Goal: Navigation & Orientation: Find specific page/section

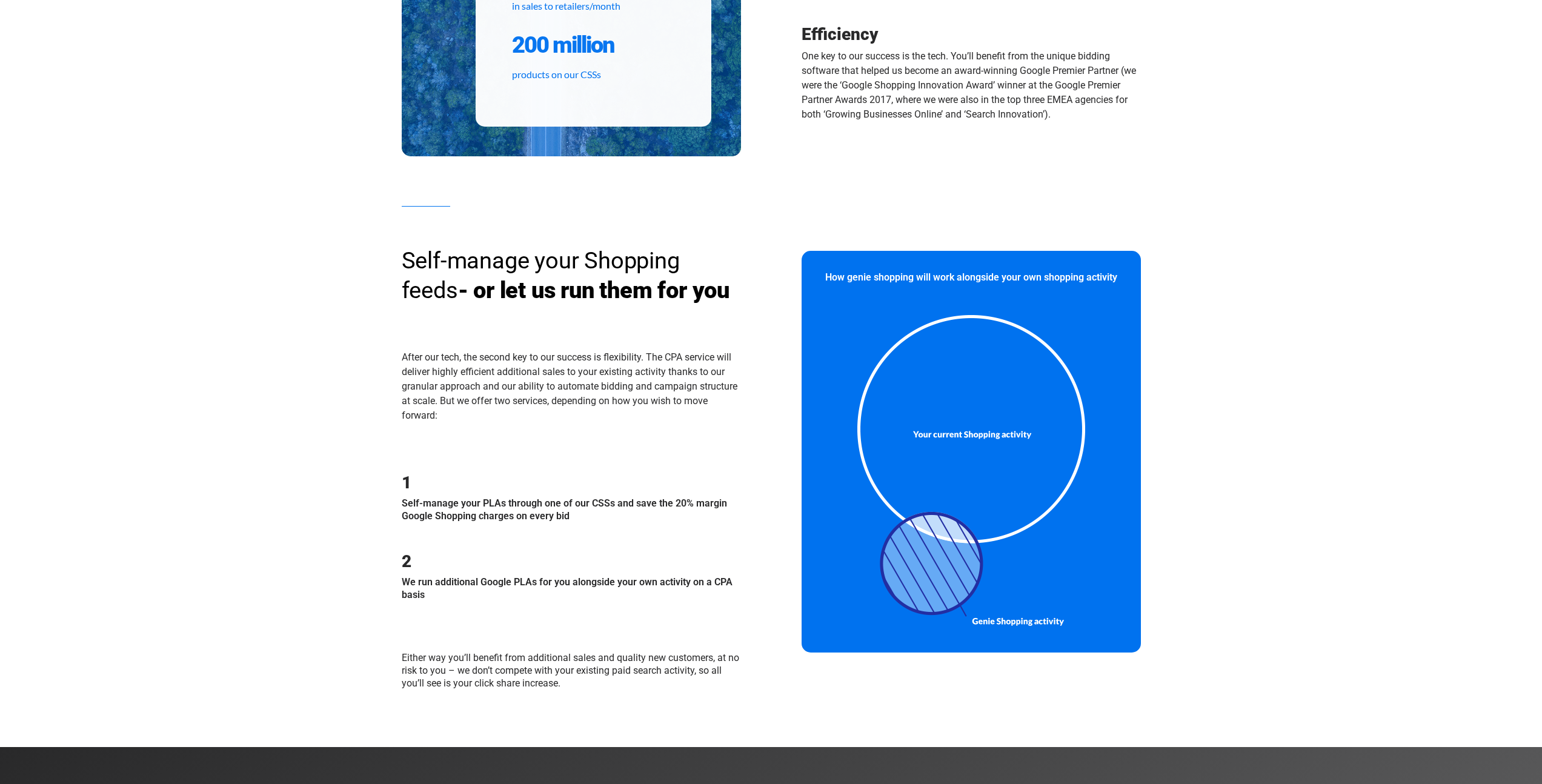
scroll to position [763, 0]
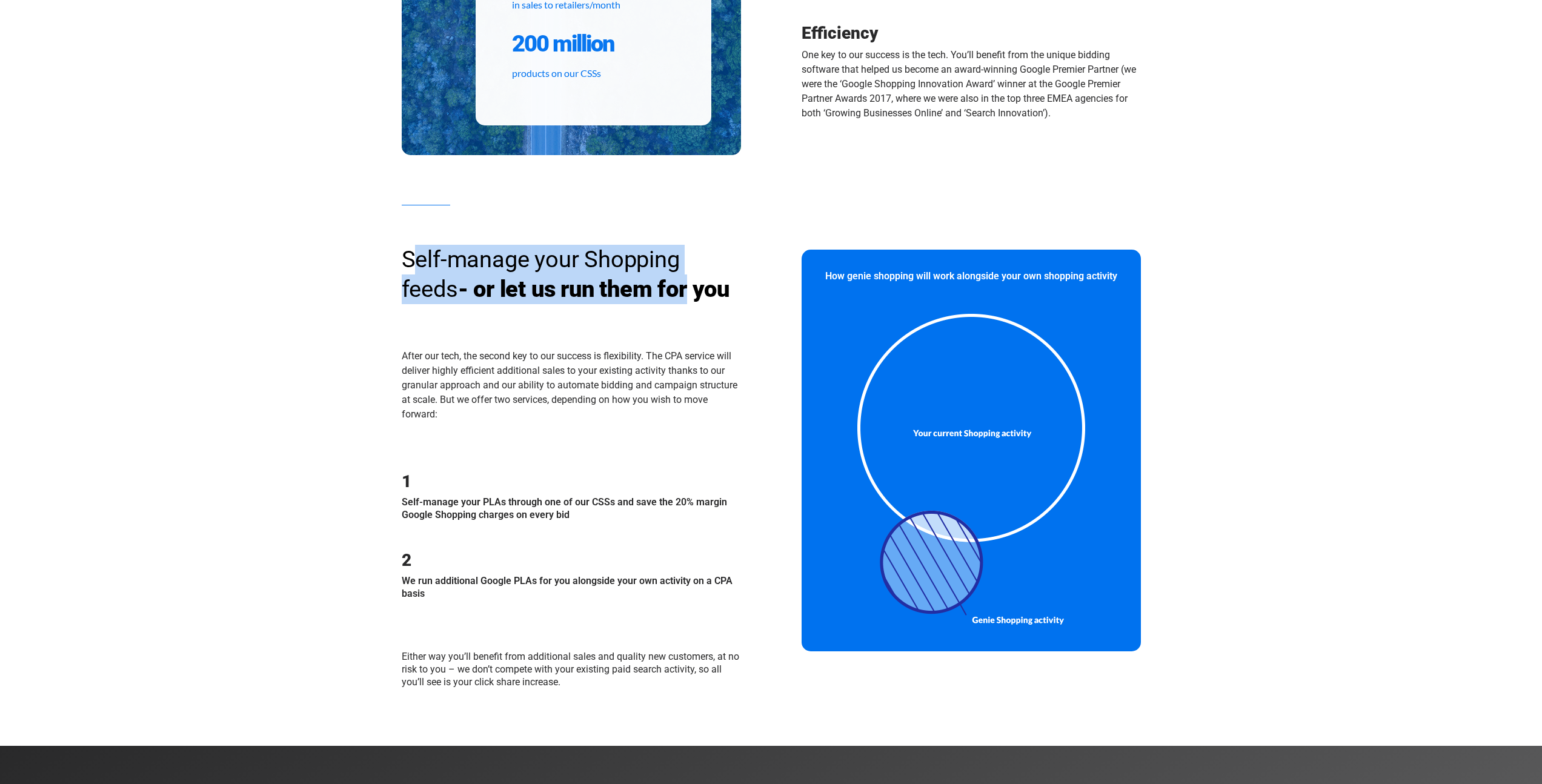
drag, startPoint x: 414, startPoint y: 262, endPoint x: 639, endPoint y: 300, distance: 228.2
click at [638, 300] on h3 "Self-manage your Shopping feeds - or let us run them for you" at bounding box center [571, 275] width 339 height 60
click at [639, 300] on h3 "Self-manage your Shopping feeds - or let us run them for you" at bounding box center [571, 275] width 339 height 60
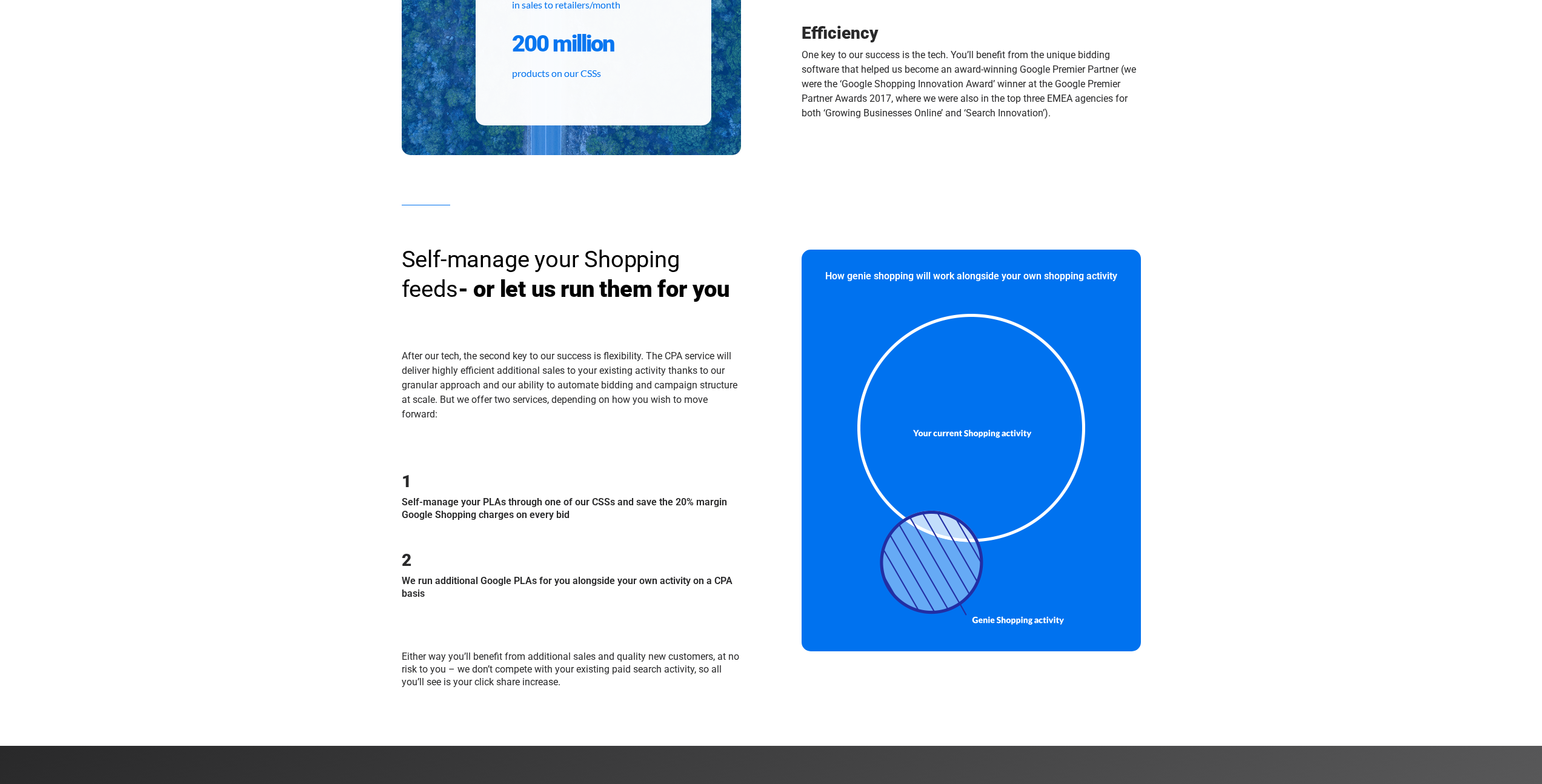
drag, startPoint x: 691, startPoint y: 296, endPoint x: 421, endPoint y: 285, distance: 270.2
click at [424, 285] on h3 "Self-manage your Shopping feeds - or let us run them for you" at bounding box center [571, 275] width 339 height 60
click at [421, 285] on h3 "Self-manage your Shopping feeds - or let us run them for you" at bounding box center [571, 275] width 339 height 60
click at [406, 324] on div "Self-manage your Shopping feeds - or let us run them for you" at bounding box center [571, 293] width 339 height 96
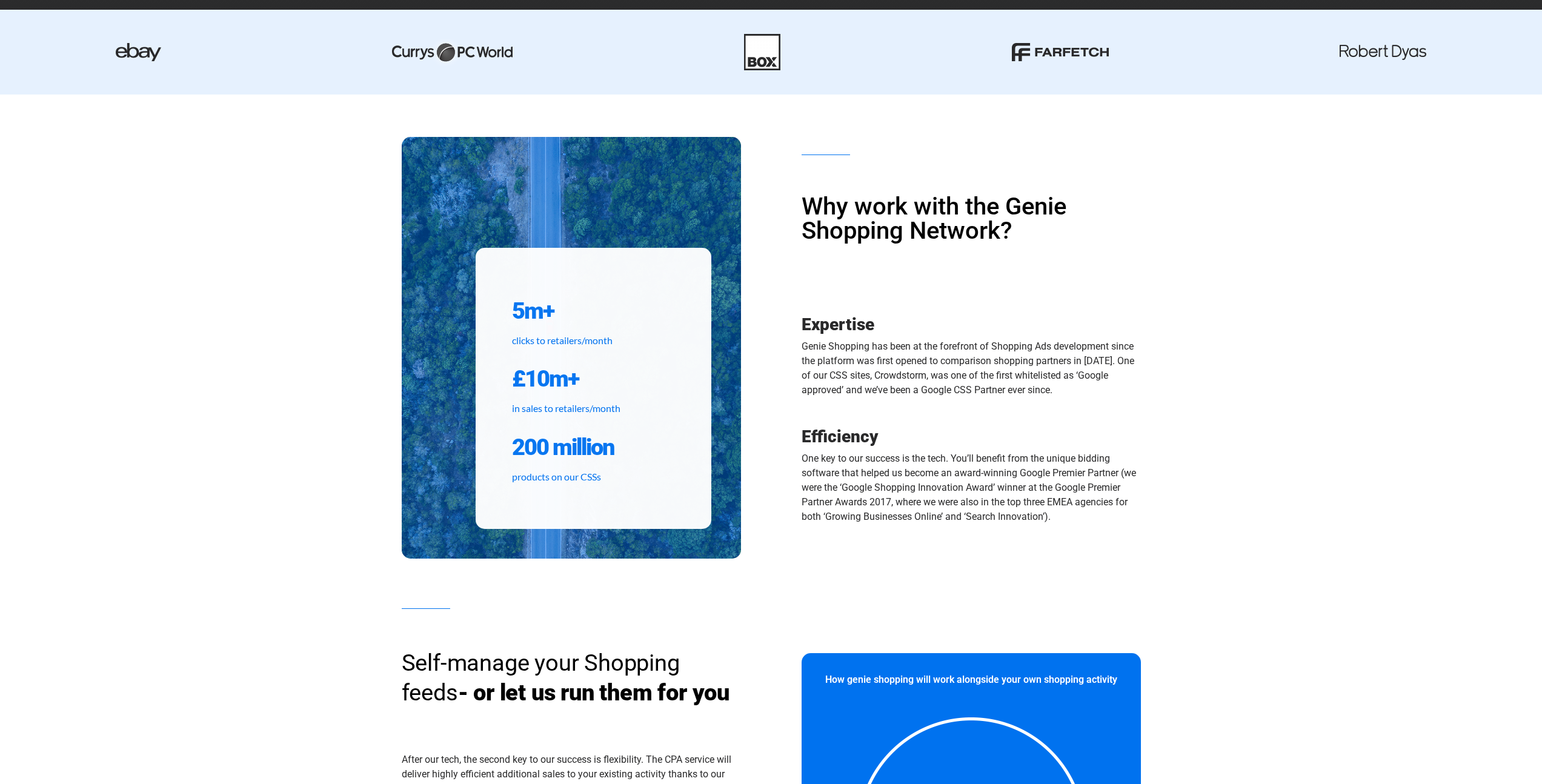
scroll to position [0, 0]
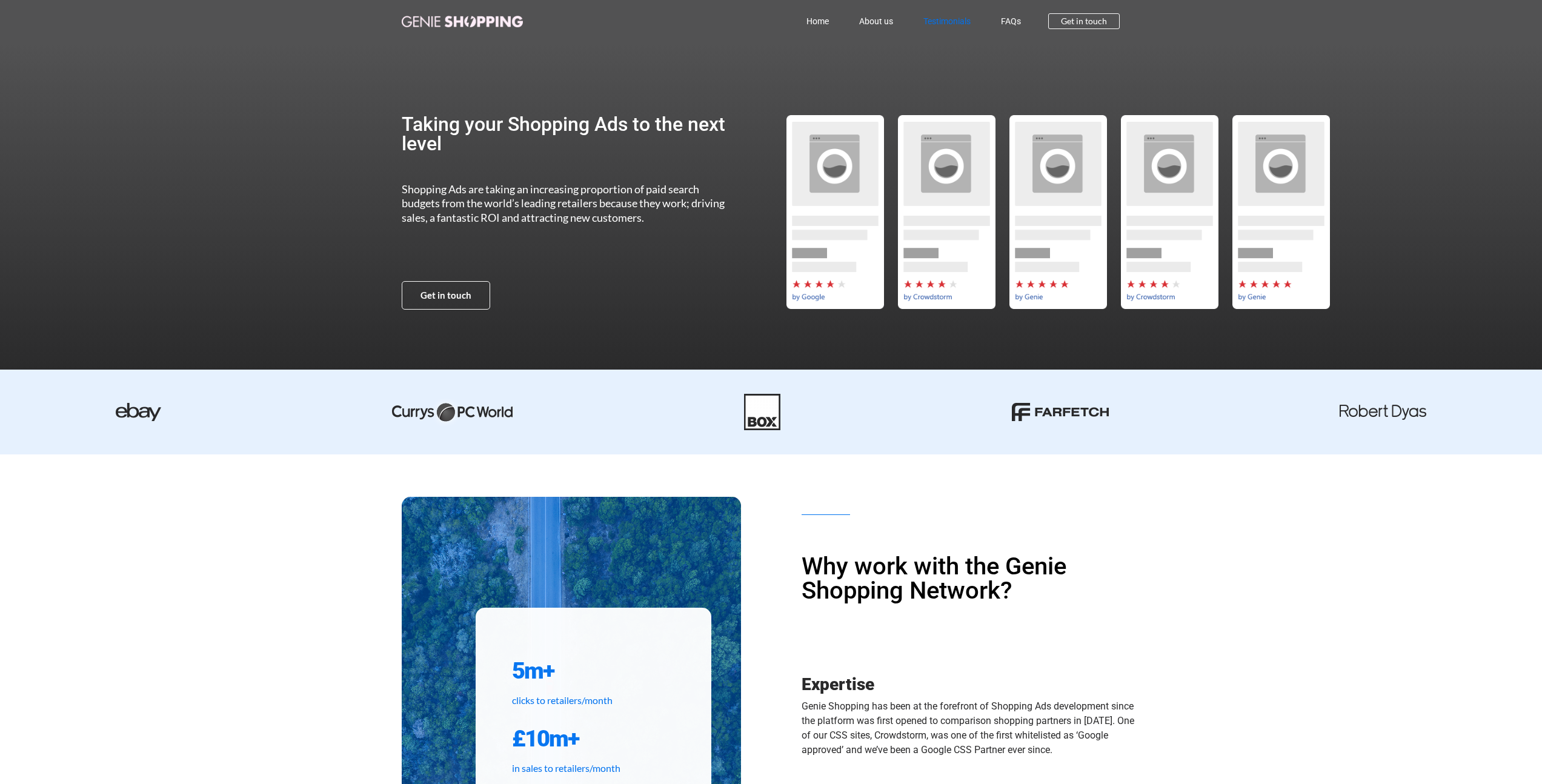
click at [929, 21] on link "Testimonials" at bounding box center [947, 21] width 78 height 28
